Goal: Use online tool/utility: Utilize a website feature to perform a specific function

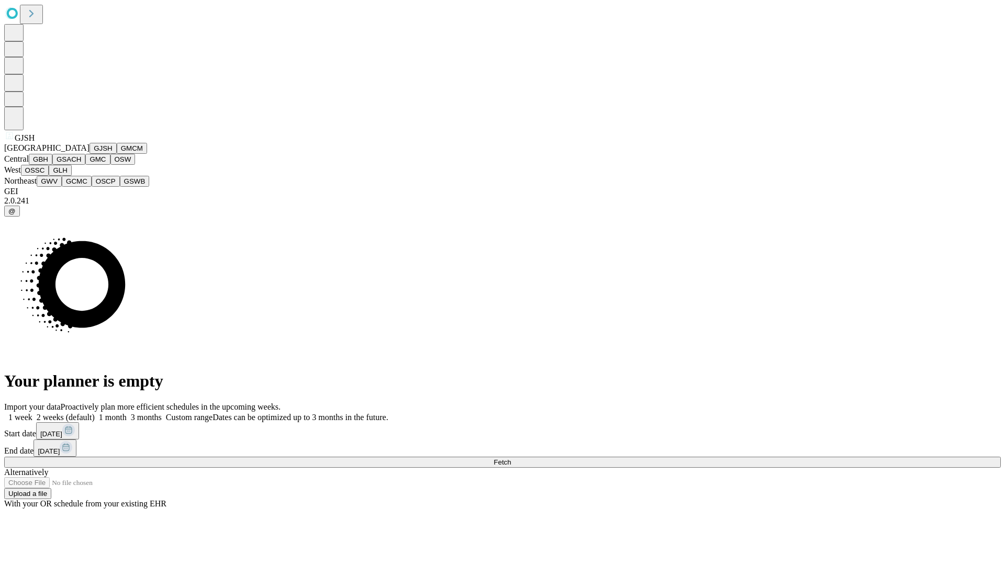
click at [90, 154] on button "GJSH" at bounding box center [103, 148] width 27 height 11
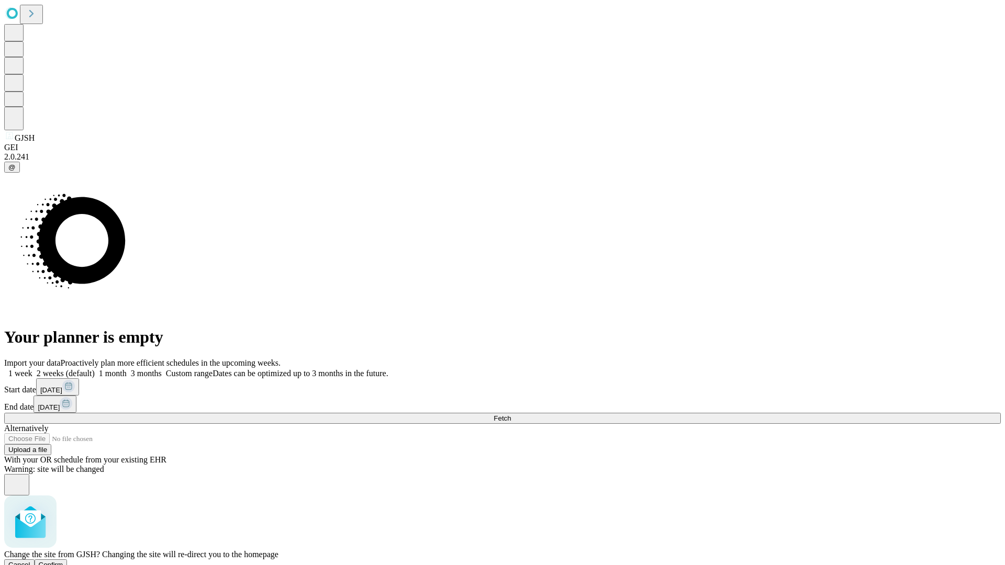
click at [63, 561] on span "Confirm" at bounding box center [51, 565] width 25 height 8
click at [95, 369] on label "2 weeks (default)" at bounding box center [63, 373] width 62 height 9
click at [511, 415] on span "Fetch" at bounding box center [502, 419] width 17 height 8
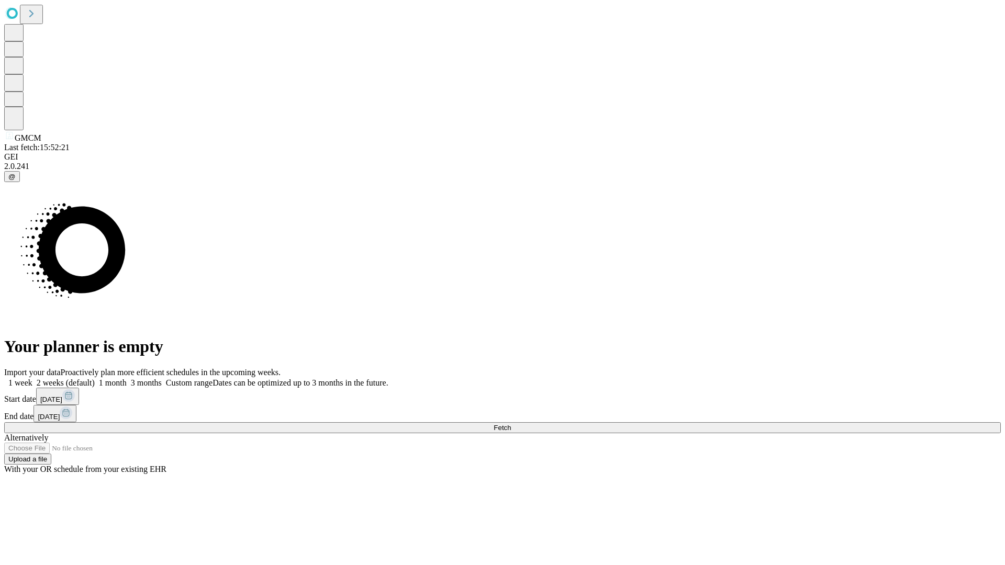
click at [95, 378] on label "2 weeks (default)" at bounding box center [63, 382] width 62 height 9
click at [511, 424] on span "Fetch" at bounding box center [502, 428] width 17 height 8
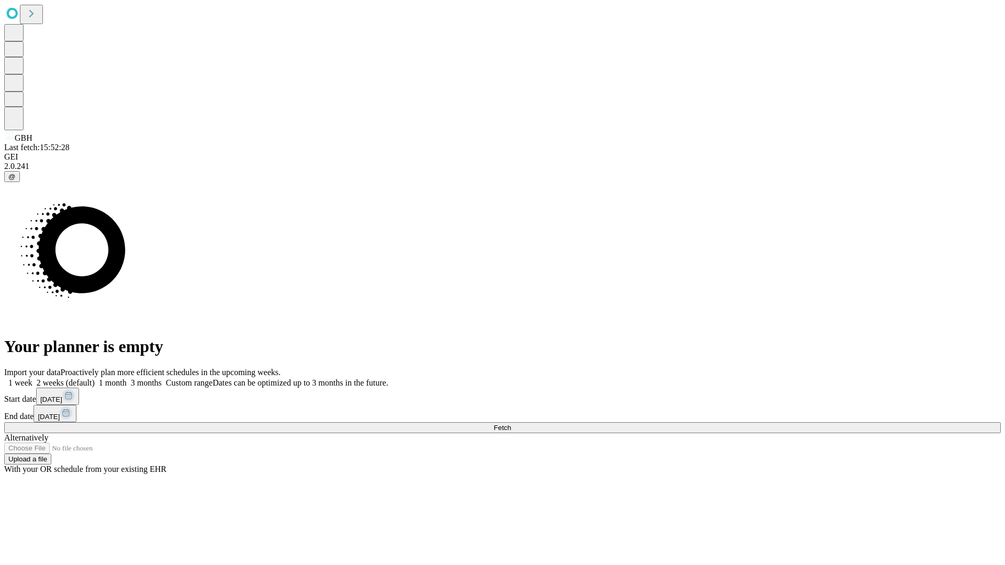
click at [95, 378] on label "2 weeks (default)" at bounding box center [63, 382] width 62 height 9
click at [511, 424] on span "Fetch" at bounding box center [502, 428] width 17 height 8
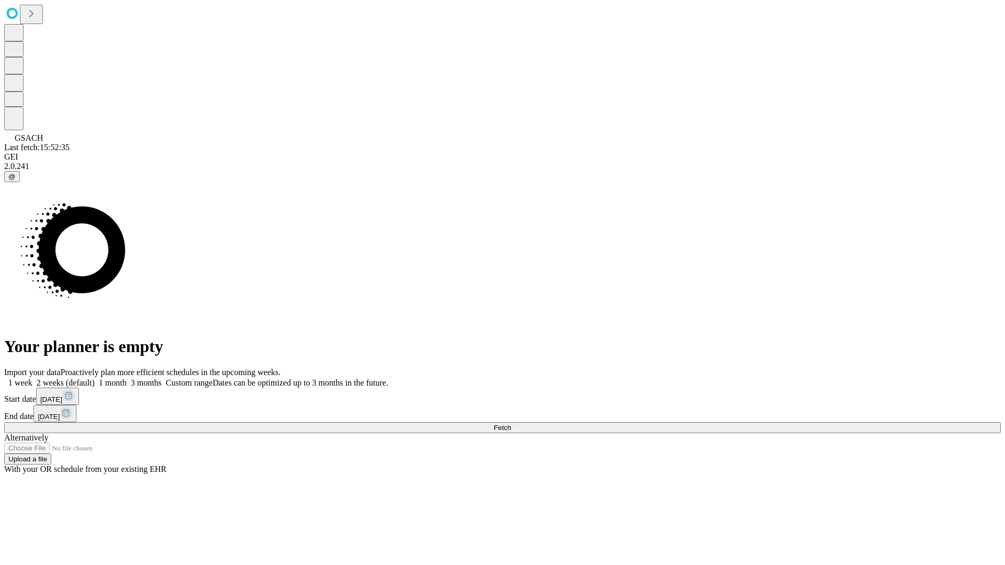
click at [95, 378] on label "2 weeks (default)" at bounding box center [63, 382] width 62 height 9
click at [511, 424] on span "Fetch" at bounding box center [502, 428] width 17 height 8
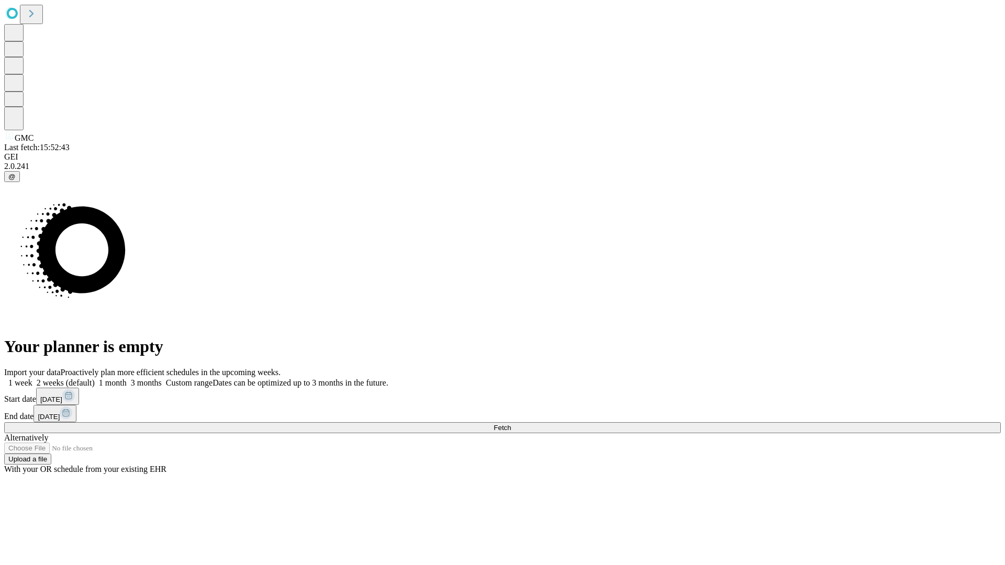
click at [95, 378] on label "2 weeks (default)" at bounding box center [63, 382] width 62 height 9
click at [511, 424] on span "Fetch" at bounding box center [502, 428] width 17 height 8
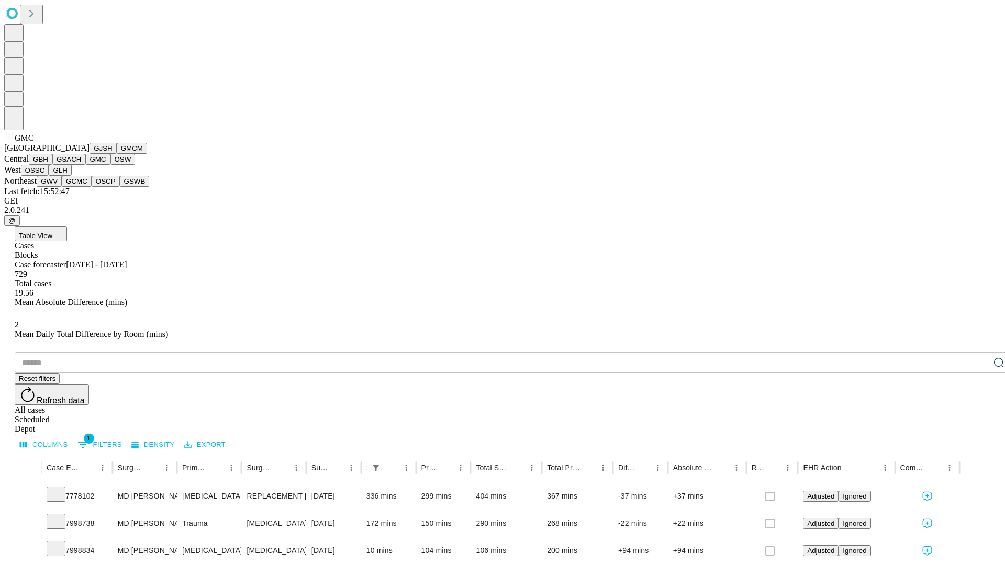
click at [110, 165] on button "OSW" at bounding box center [122, 159] width 25 height 11
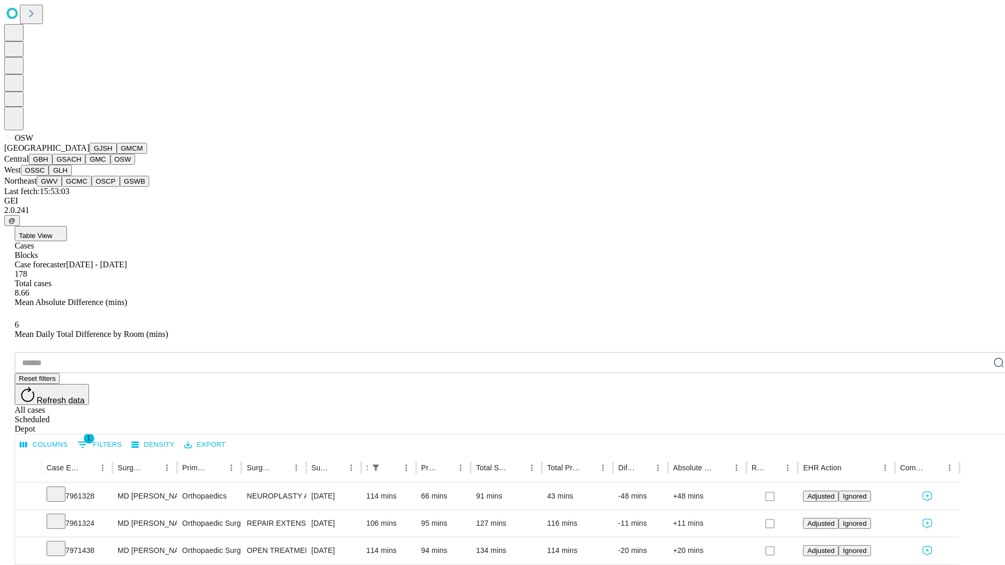
click at [49, 176] on button "OSSC" at bounding box center [35, 170] width 28 height 11
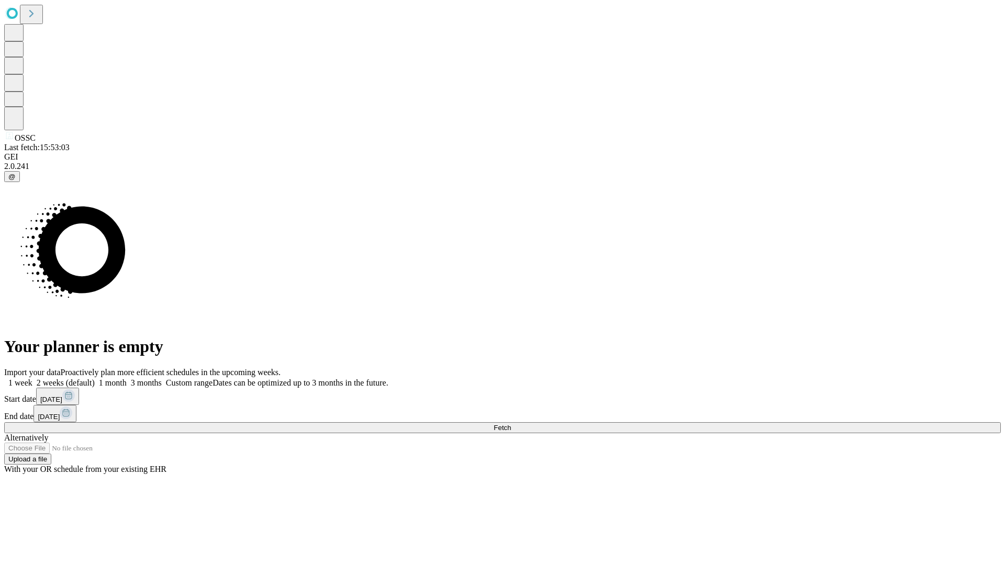
click at [95, 378] on label "2 weeks (default)" at bounding box center [63, 382] width 62 height 9
click at [511, 424] on span "Fetch" at bounding box center [502, 428] width 17 height 8
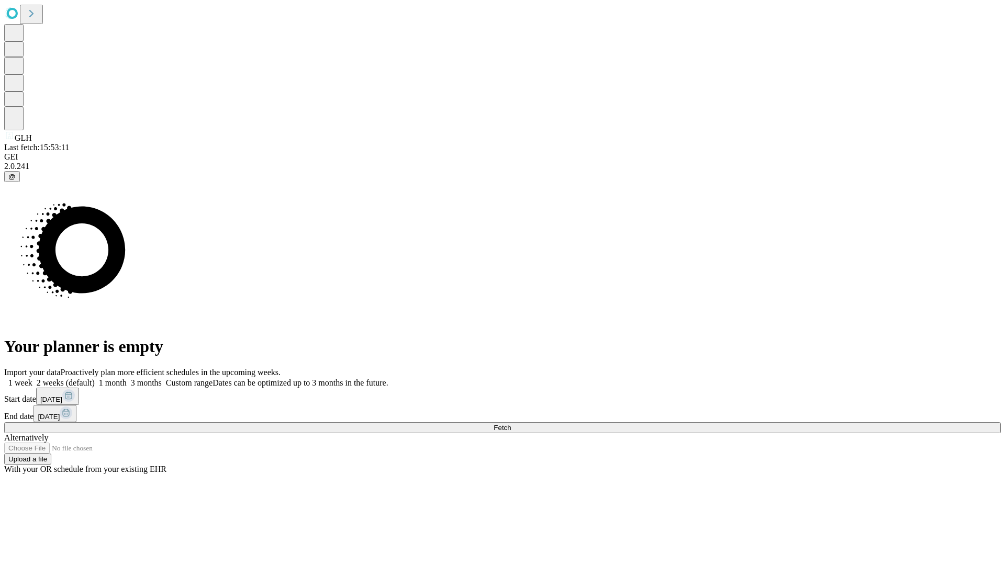
click at [95, 378] on label "2 weeks (default)" at bounding box center [63, 382] width 62 height 9
click at [511, 424] on span "Fetch" at bounding box center [502, 428] width 17 height 8
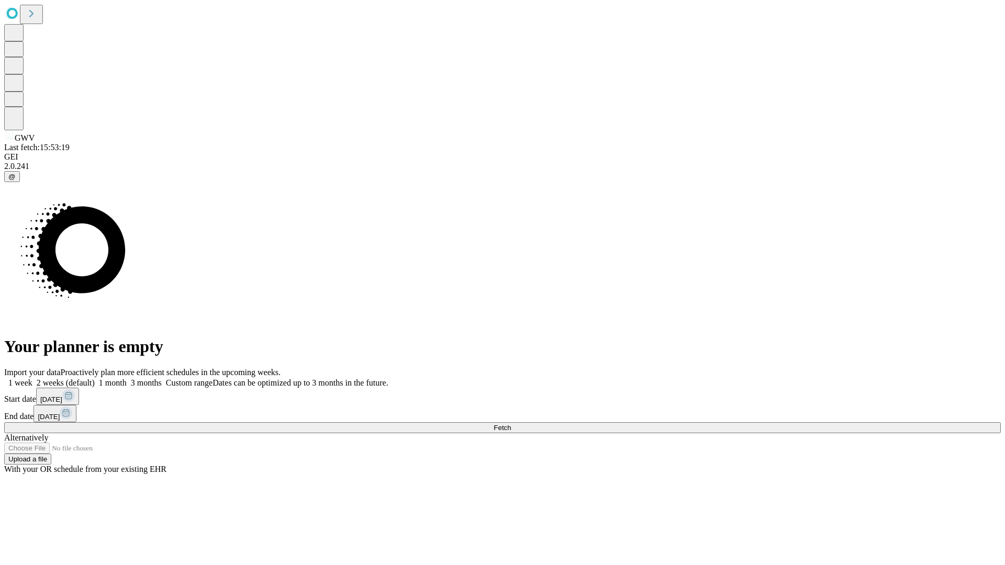
click at [511, 424] on span "Fetch" at bounding box center [502, 428] width 17 height 8
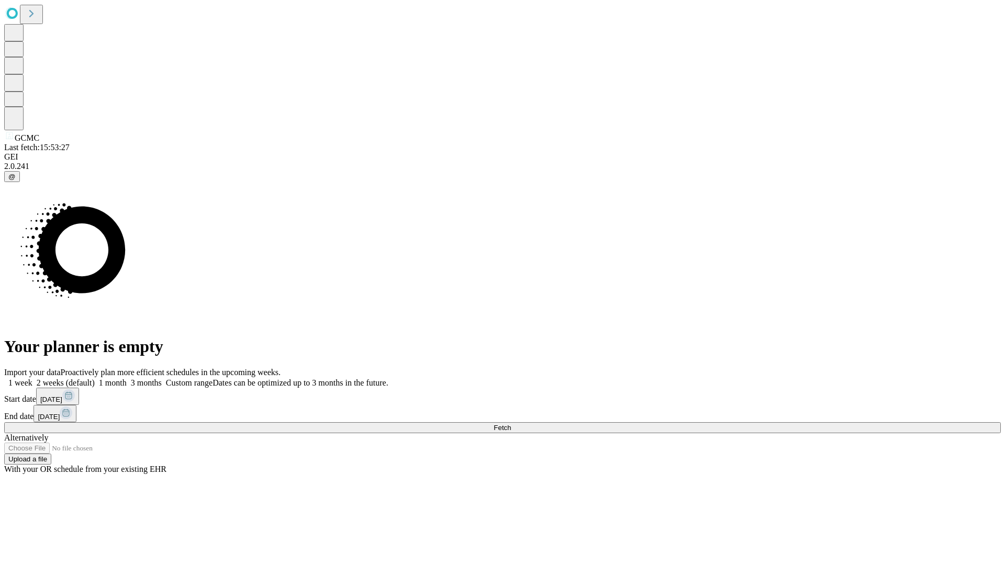
click at [95, 378] on label "2 weeks (default)" at bounding box center [63, 382] width 62 height 9
click at [511, 424] on span "Fetch" at bounding box center [502, 428] width 17 height 8
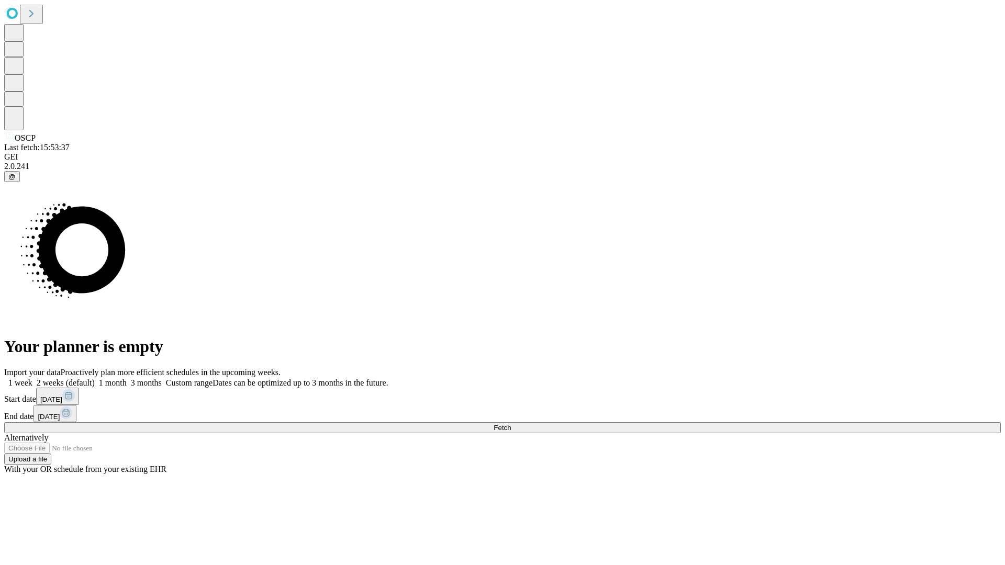
click at [95, 378] on label "2 weeks (default)" at bounding box center [63, 382] width 62 height 9
click at [511, 424] on span "Fetch" at bounding box center [502, 428] width 17 height 8
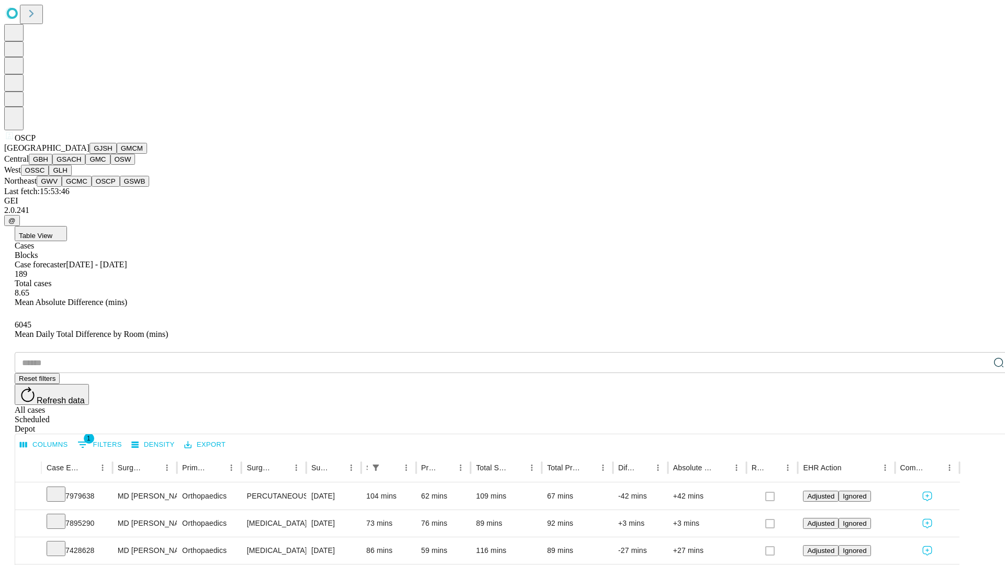
click at [120, 187] on button "GSWB" at bounding box center [135, 181] width 30 height 11
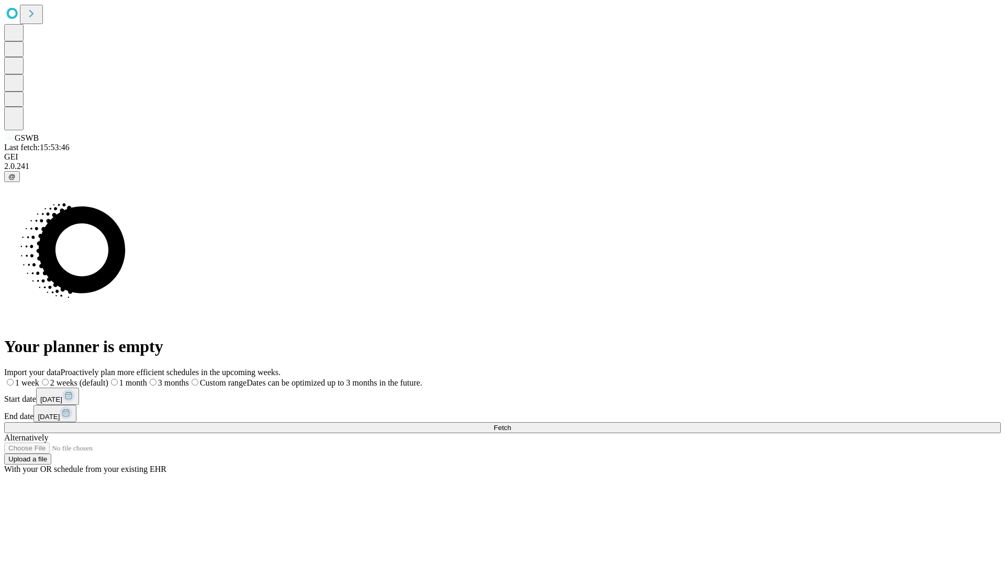
click at [108, 378] on label "2 weeks (default)" at bounding box center [73, 382] width 69 height 9
click at [511, 424] on span "Fetch" at bounding box center [502, 428] width 17 height 8
